Goal: Transaction & Acquisition: Purchase product/service

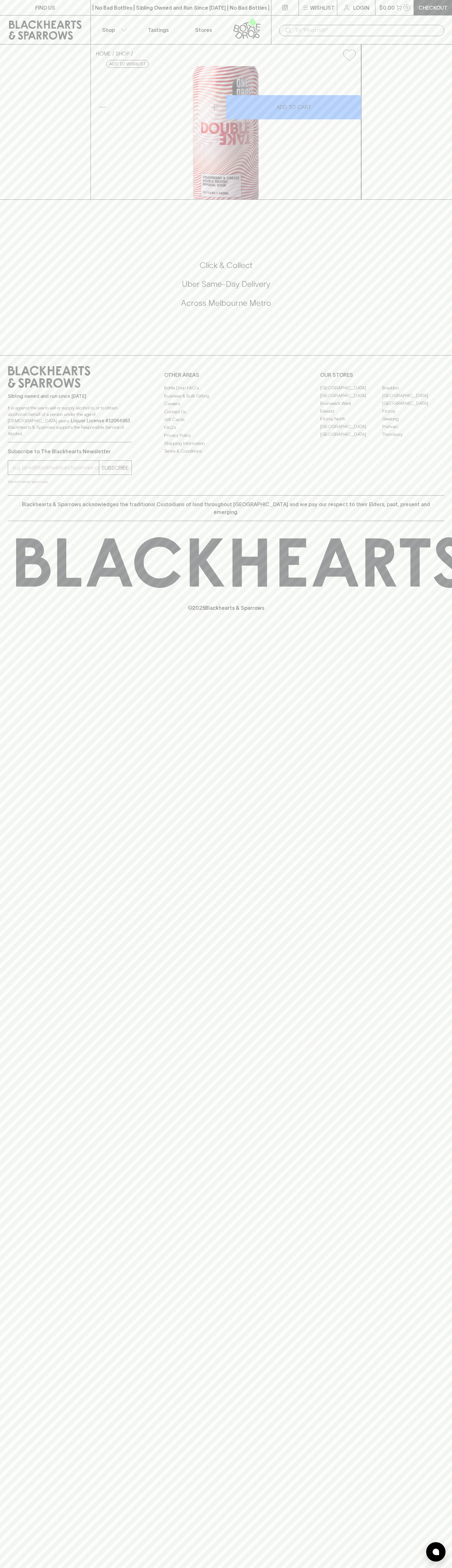
click at [37, 27] on icon at bounding box center [45, 30] width 81 height 19
click at [358, 1567] on html "FIND US | No Bad Bottles | Sibling Owned and Run Since 2006 | No Bad Bottles | …" at bounding box center [226, 784] width 452 height 1568
